Goal: Obtain resource: Download file/media

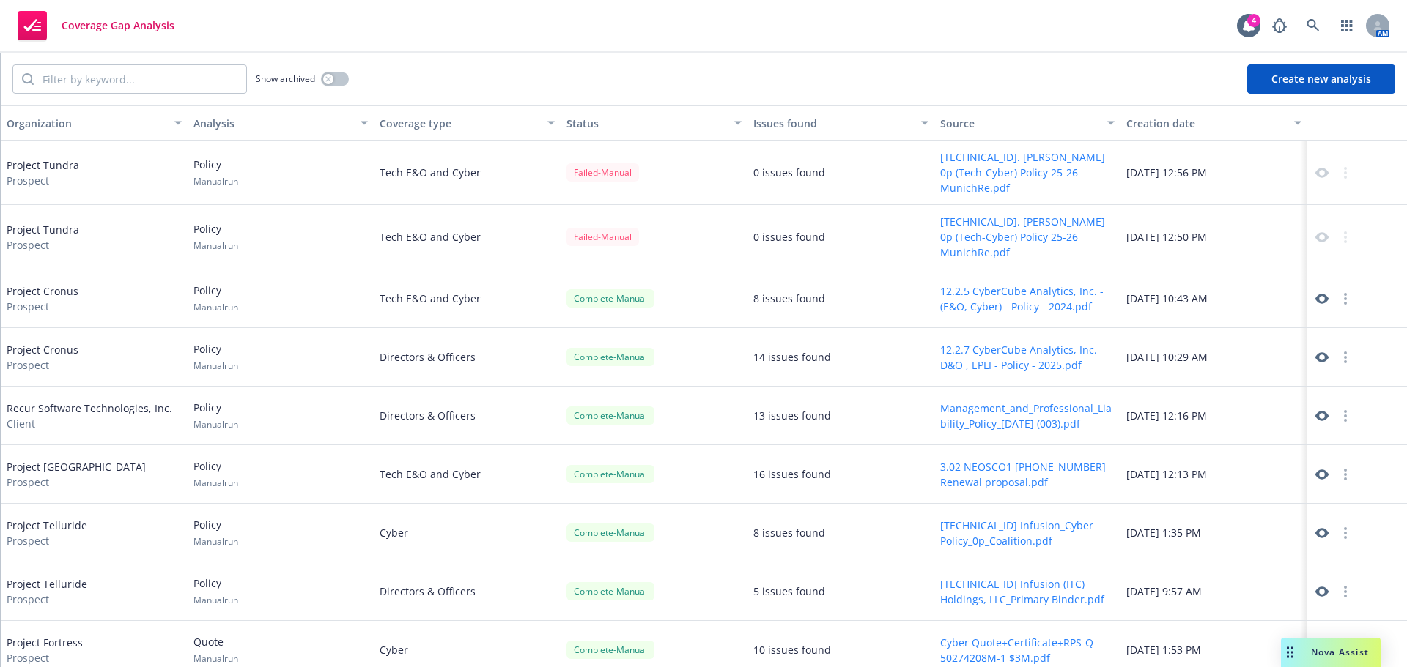
click at [1307, 654] on div "Nova Assist" at bounding box center [1339, 652] width 81 height 12
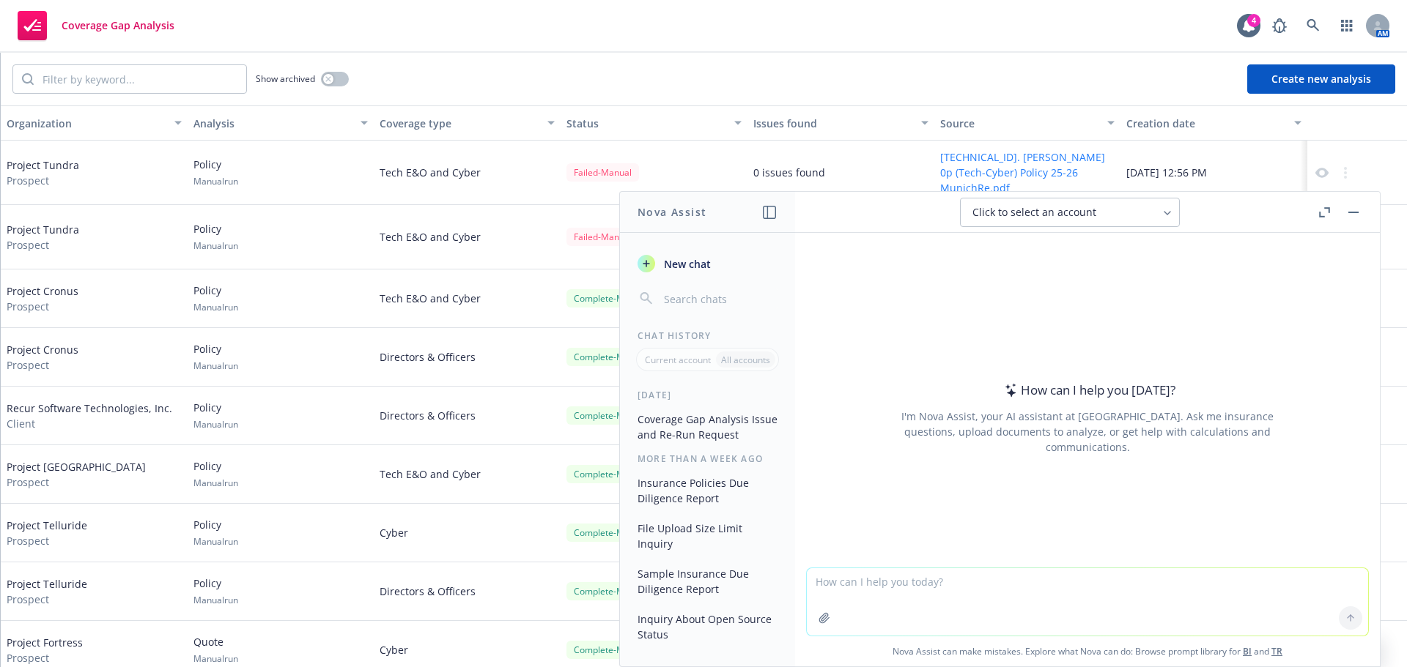
click at [705, 425] on button "Coverage Gap Analysis Issue and Re-Run Request" at bounding box center [708, 427] width 152 height 40
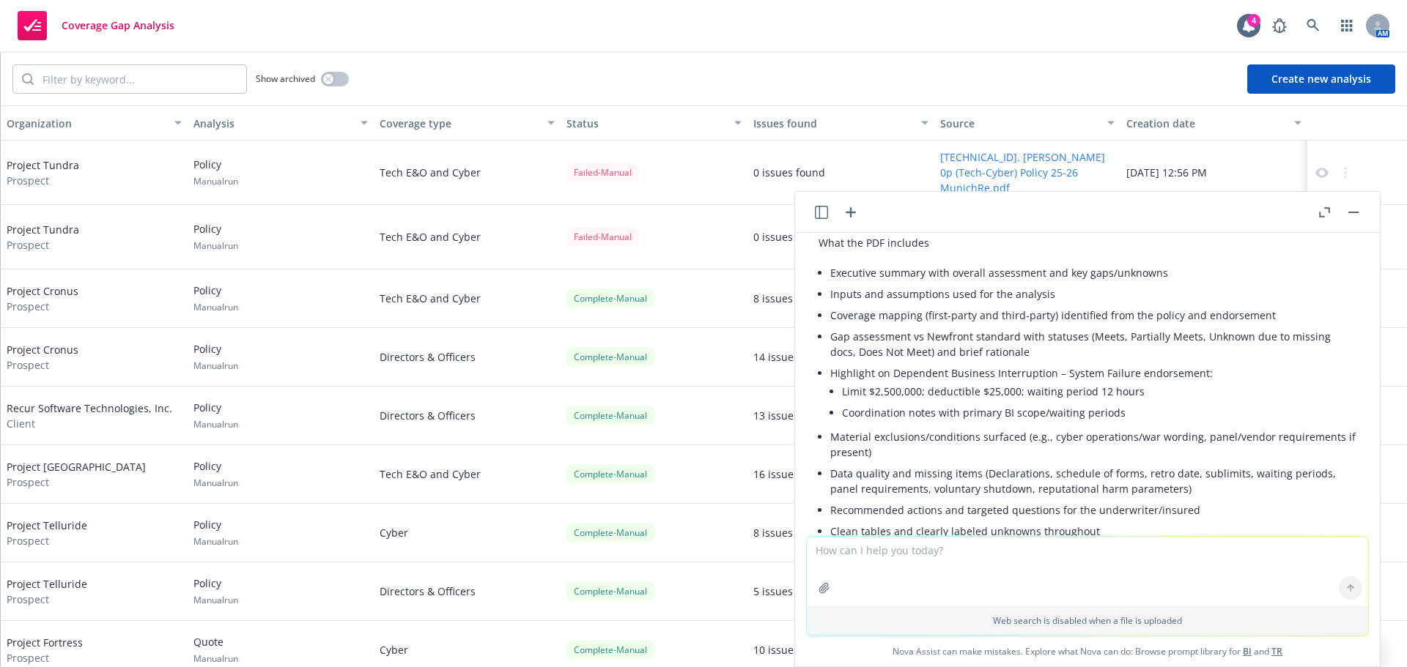
scroll to position [2212, 0]
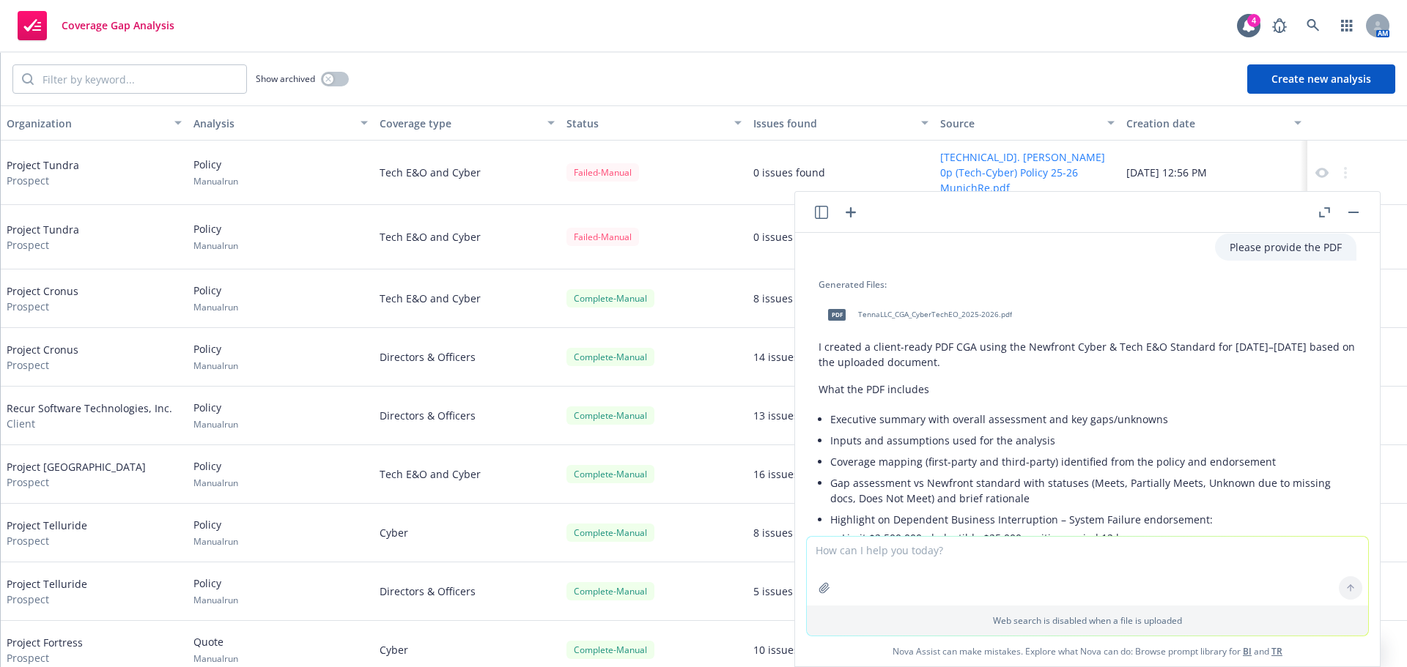
click at [946, 319] on span "TennaLLC_CGA_CyberTechEO_2025-2026.pdf" at bounding box center [935, 315] width 154 height 10
